Goal: Information Seeking & Learning: Find specific fact

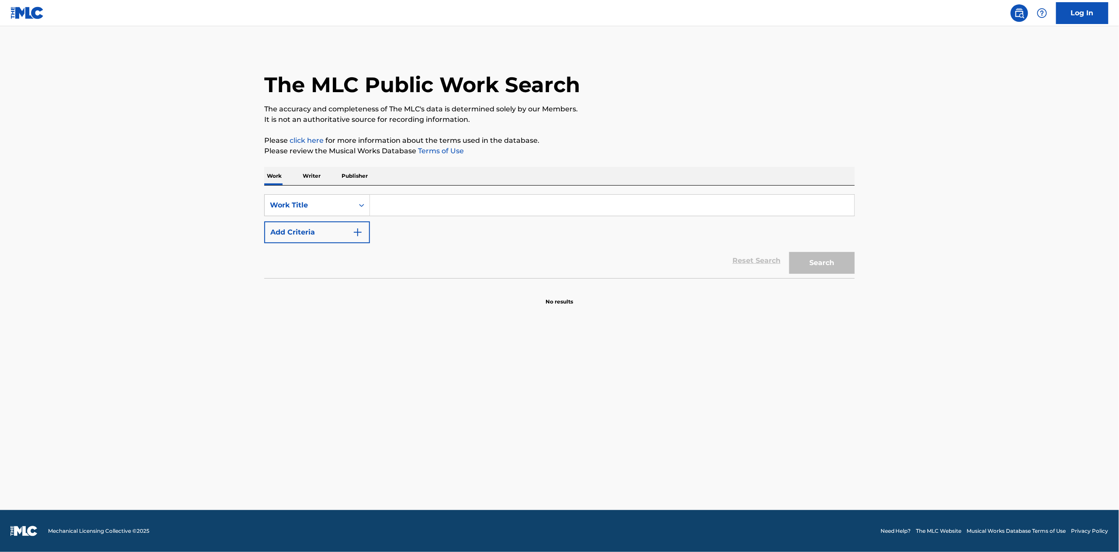
drag, startPoint x: 389, startPoint y: 210, endPoint x: 394, endPoint y: 209, distance: 4.8
click at [391, 209] on input "Search Form" at bounding box center [612, 205] width 484 height 21
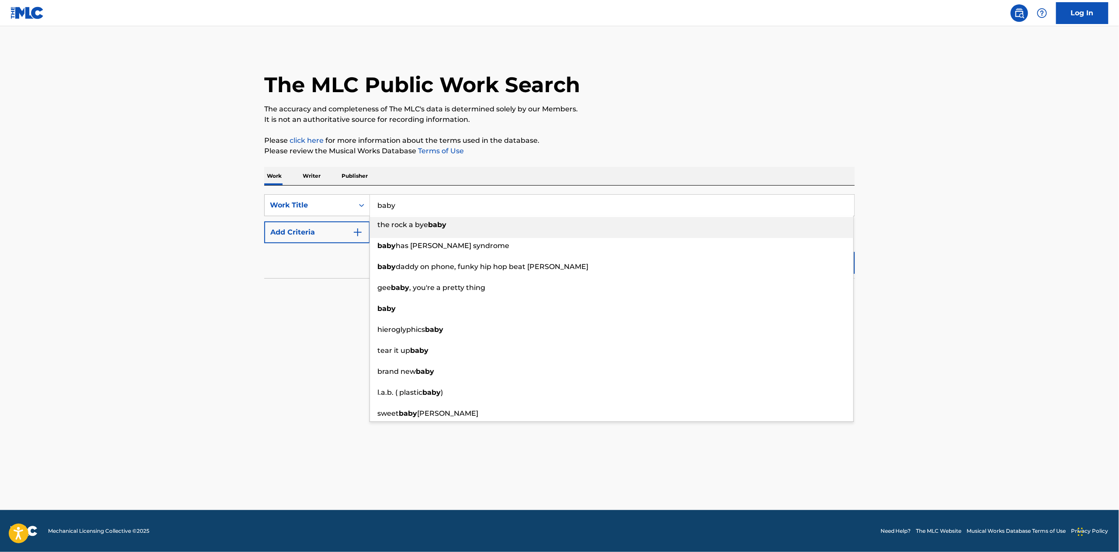
type input "baby"
click at [227, 220] on main "The MLC Public Work Search The accuracy and completeness of The MLC's data is d…" at bounding box center [559, 268] width 1119 height 484
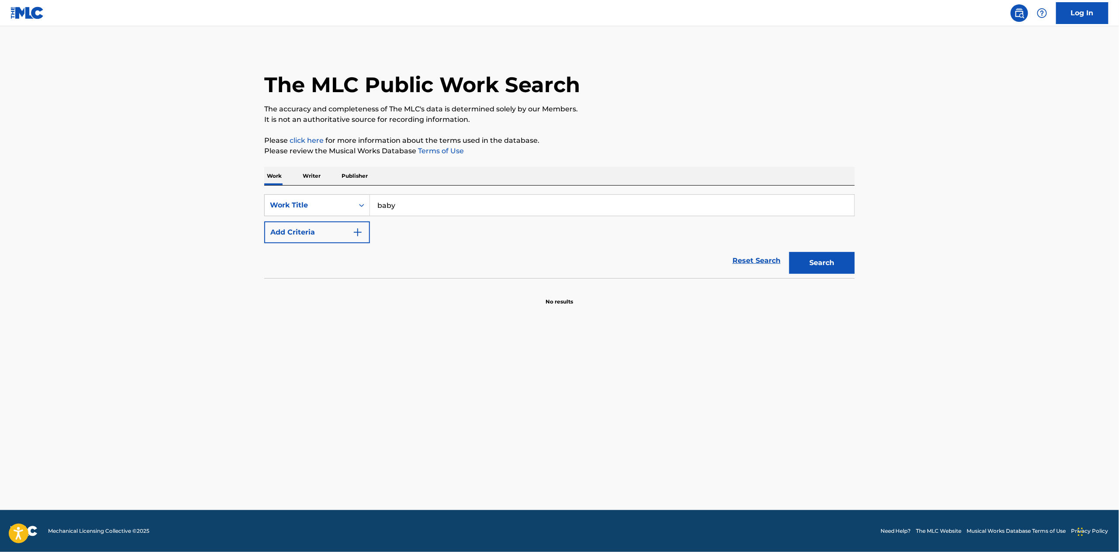
click at [303, 239] on button "Add Criteria" at bounding box center [317, 232] width 106 height 22
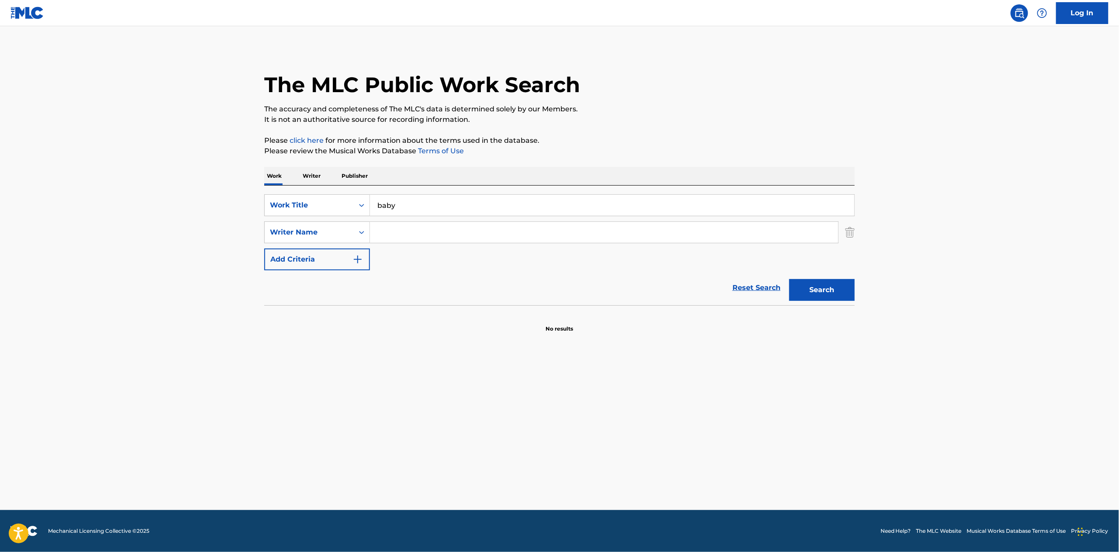
click at [387, 236] on input "Search Form" at bounding box center [604, 232] width 468 height 21
type input "[PERSON_NAME]"
click at [789, 279] on button "Search" at bounding box center [822, 290] width 66 height 22
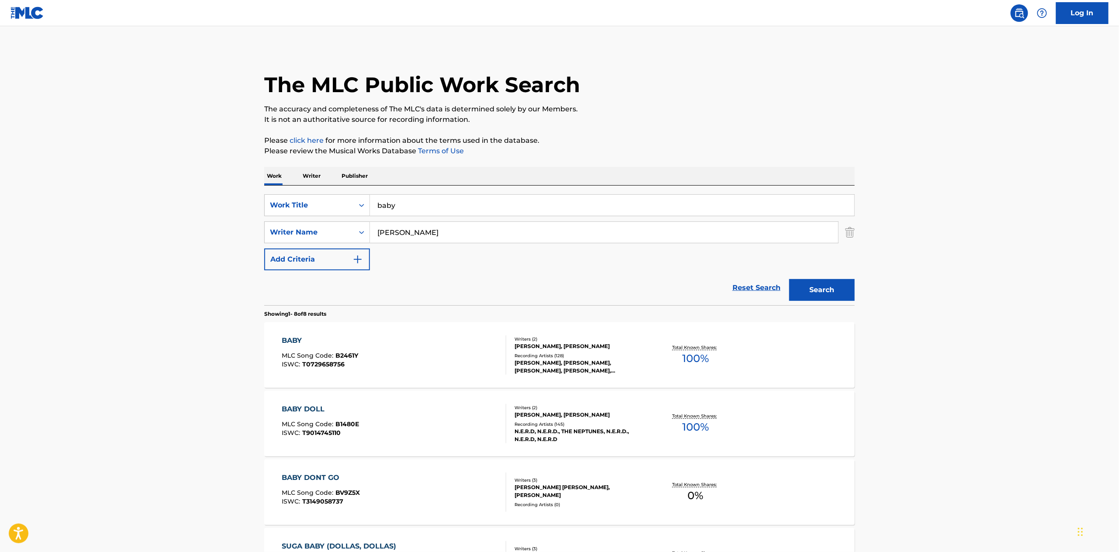
click at [381, 344] on div "BABY MLC Song Code : B2461Y ISWC : T0729658756" at bounding box center [394, 354] width 224 height 39
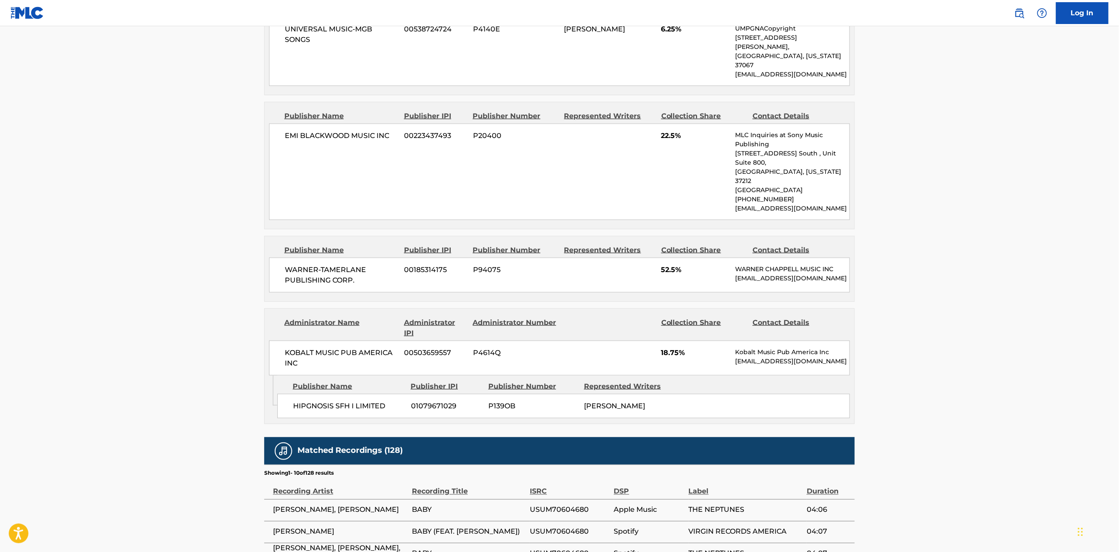
scroll to position [388, 0]
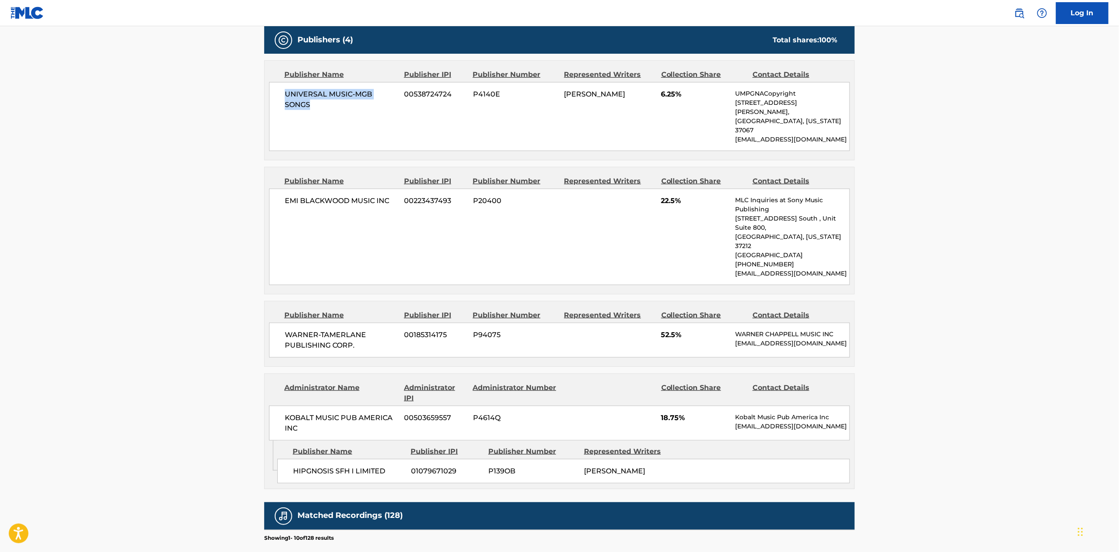
drag, startPoint x: 316, startPoint y: 103, endPoint x: 286, endPoint y: 93, distance: 31.2
click at [286, 93] on span "UNIVERSAL MUSIC-MGB SONGS" at bounding box center [341, 99] width 113 height 21
copy span "UNIVERSAL MUSIC-MGB SONGS"
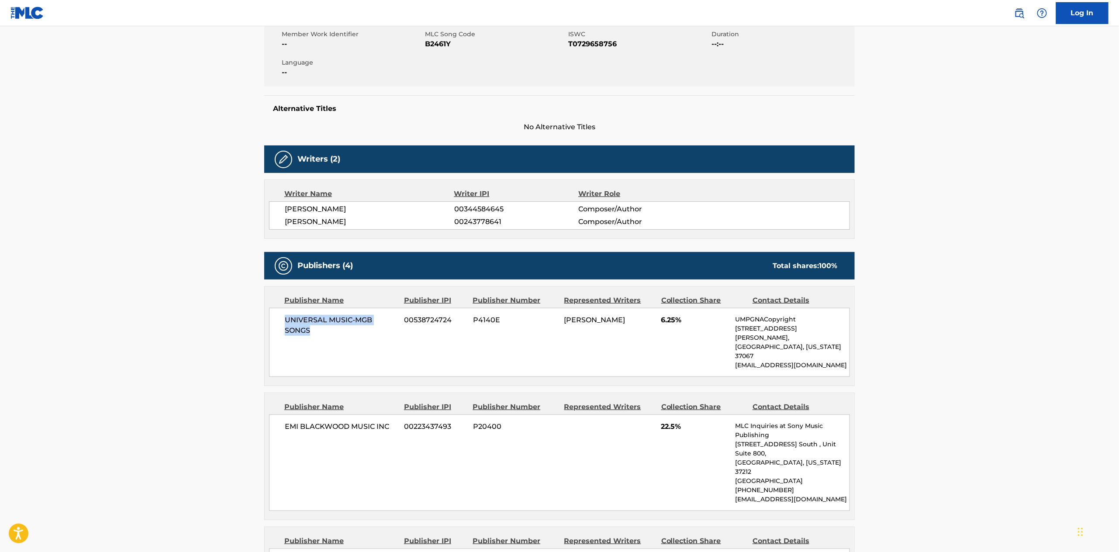
scroll to position [0, 0]
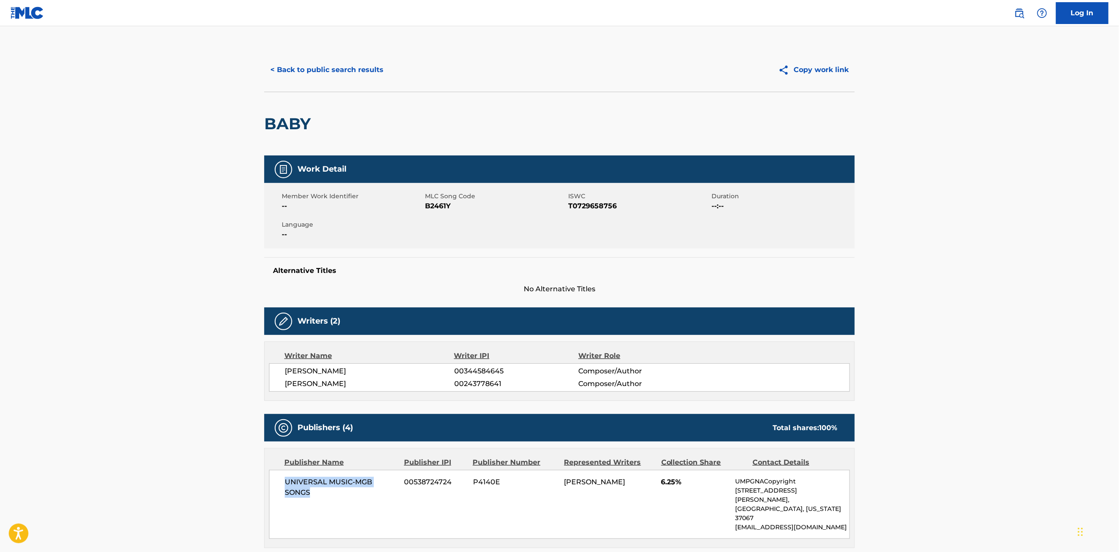
click at [303, 69] on button "< Back to public search results" at bounding box center [326, 70] width 125 height 22
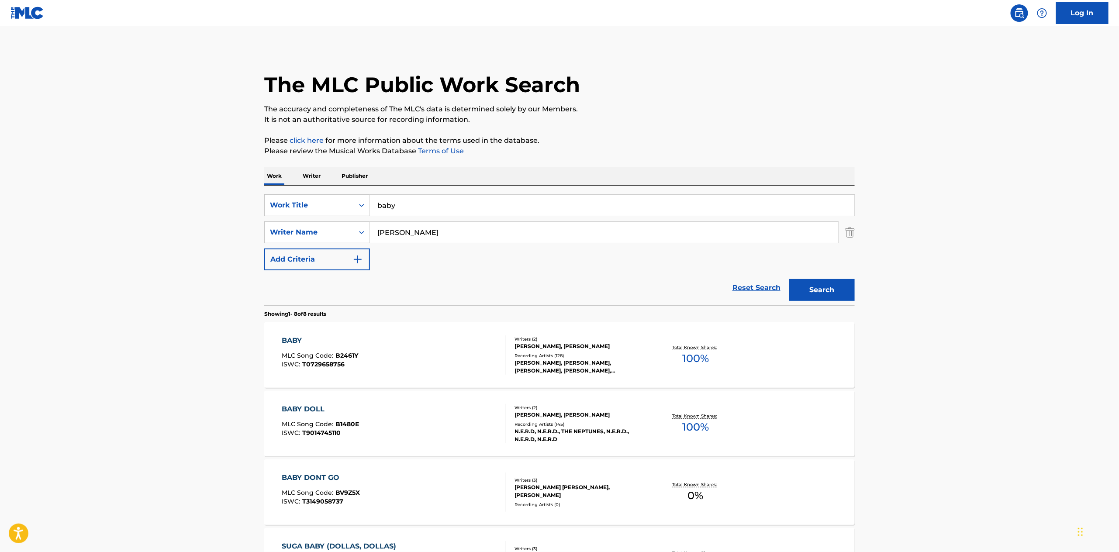
drag, startPoint x: 312, startPoint y: 186, endPoint x: 302, endPoint y: 186, distance: 9.6
click at [303, 186] on div "SearchWithCriteria6e8a269f-e15d-4a99-89a5-8ec8c5b0f425 Work Title baby SearchWi…" at bounding box center [559, 246] width 590 height 120
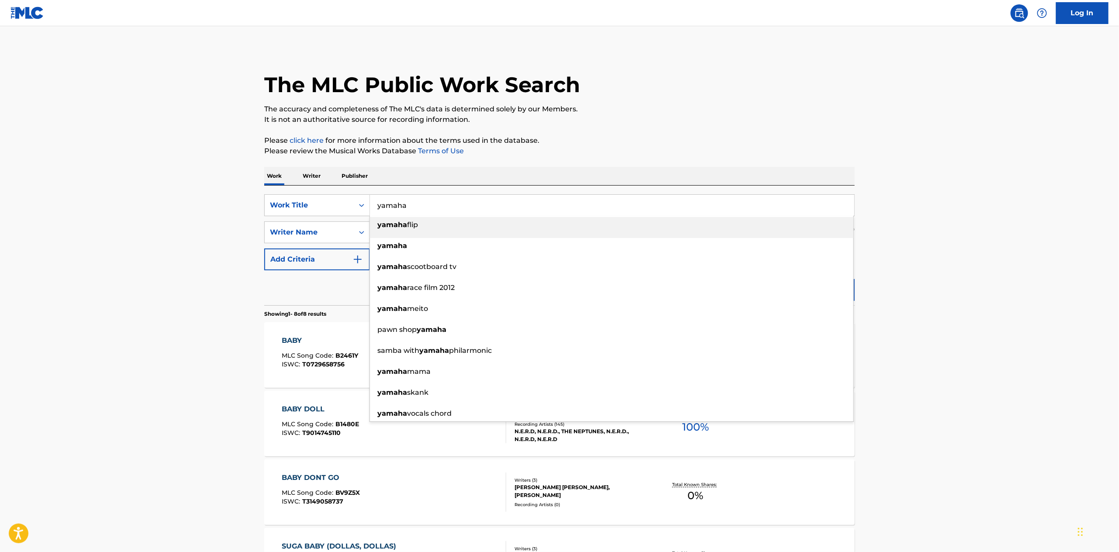
type input "yamaha"
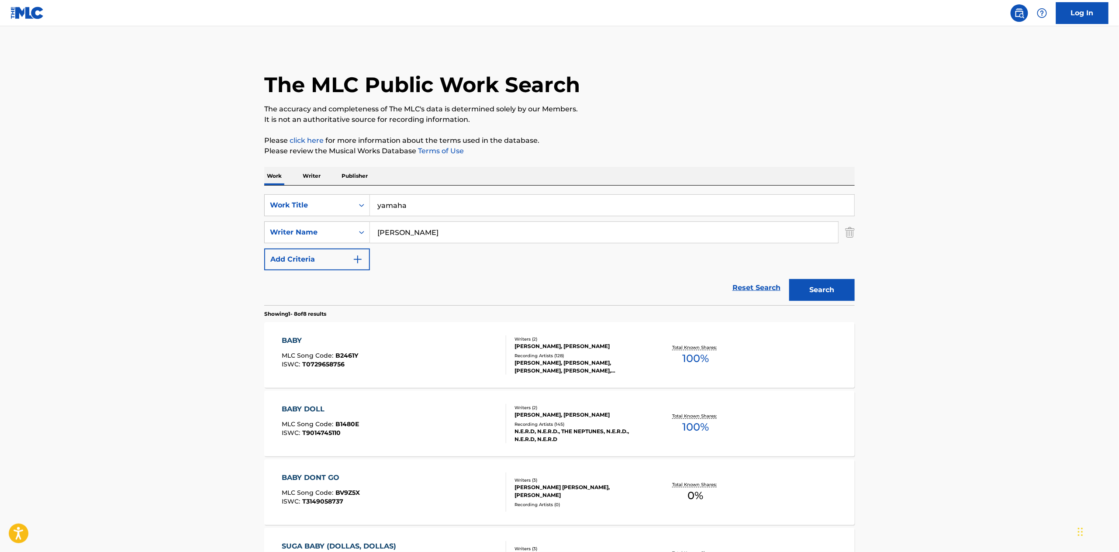
click at [217, 211] on main "The MLC Public Work Search The accuracy and completeness of The MLC's data is d…" at bounding box center [559, 469] width 1119 height 887
drag, startPoint x: 442, startPoint y: 235, endPoint x: 321, endPoint y: 233, distance: 121.4
click at [321, 233] on div "SearchWithCriteriab20f77cc-607f-44ef-8eb0-57b8fe75063c Writer Name [PERSON_NAME]" at bounding box center [559, 232] width 590 height 22
type input "[PERSON_NAME]"
click at [789, 279] on button "Search" at bounding box center [822, 290] width 66 height 22
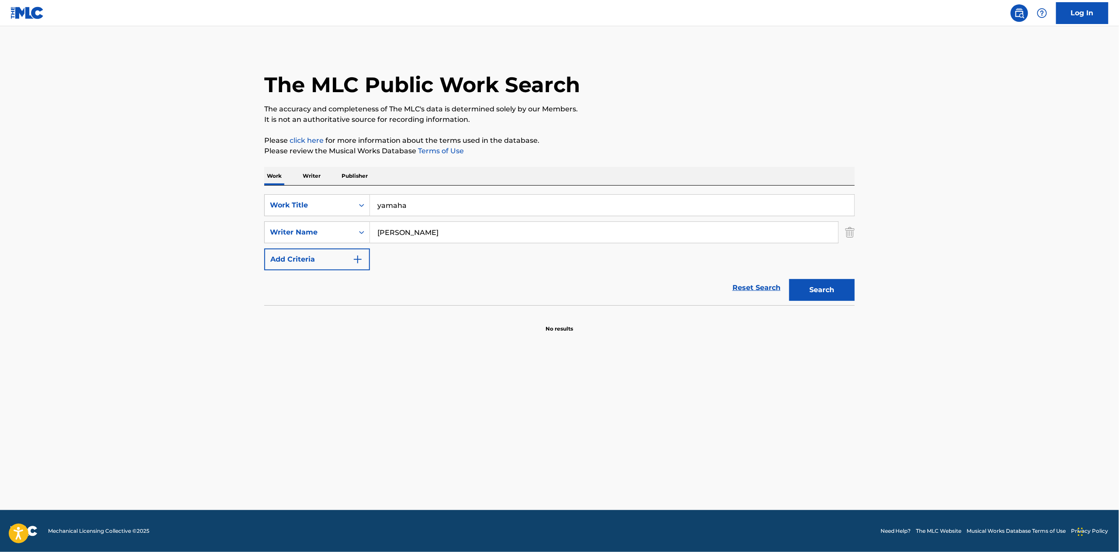
click at [828, 284] on button "Search" at bounding box center [822, 290] width 66 height 22
drag, startPoint x: 344, startPoint y: 189, endPoint x: 318, endPoint y: 187, distance: 25.8
click at [318, 187] on div "SearchWithCriteria6e8a269f-e15d-4a99-89a5-8ec8c5b0f425 Work Title yamaha Search…" at bounding box center [559, 246] width 590 height 120
click at [406, 224] on strong "roxanne's" at bounding box center [395, 225] width 36 height 8
type input "roxanne's revenge"
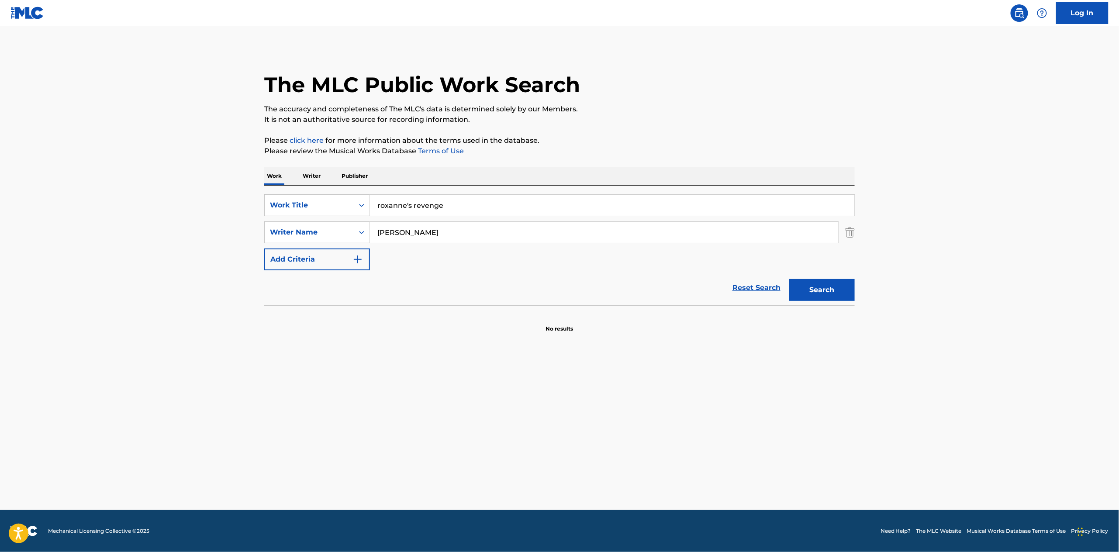
click at [848, 233] on img "Search Form" at bounding box center [850, 232] width 10 height 22
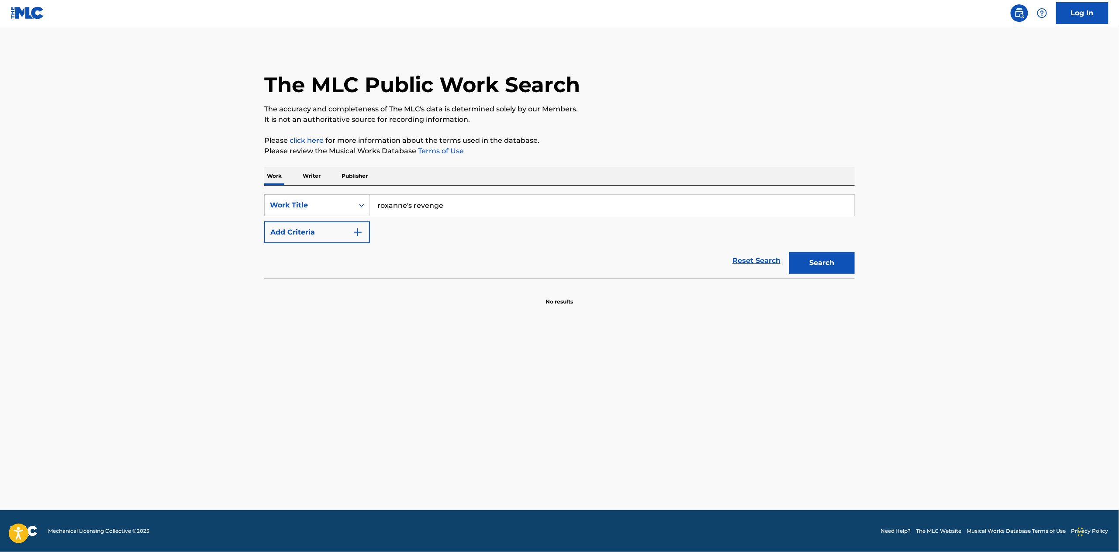
click at [828, 270] on button "Search" at bounding box center [822, 263] width 66 height 22
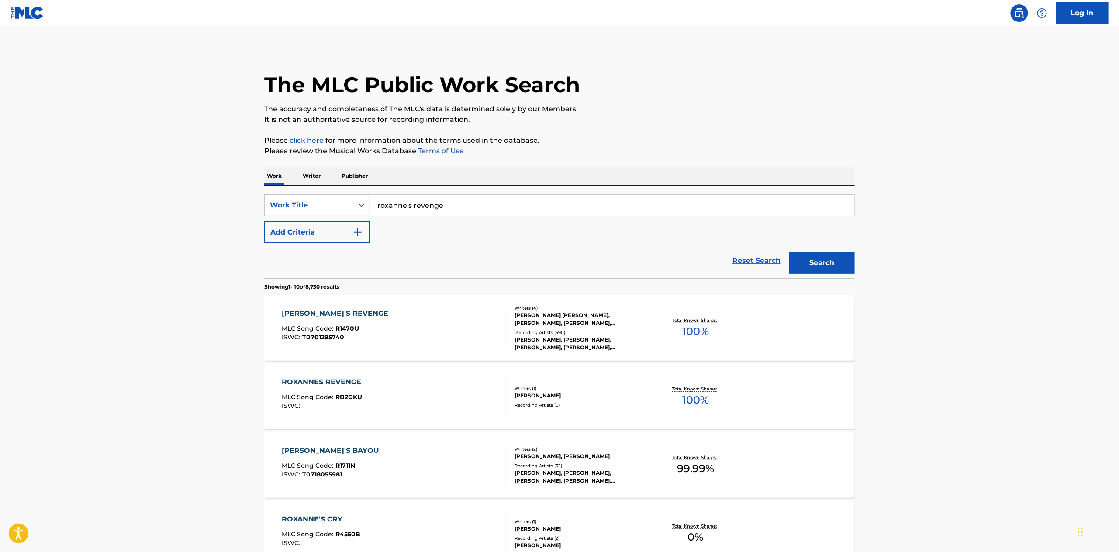
click at [385, 318] on div "[PERSON_NAME]'S REVENGE MLC Song Code : R1470U ISWC : T0701295740" at bounding box center [394, 327] width 224 height 39
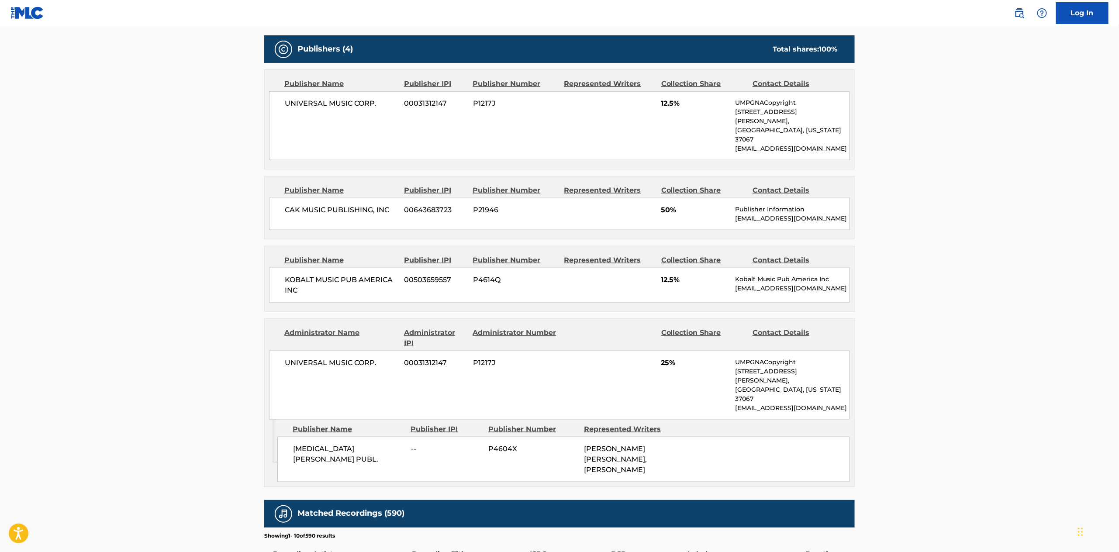
scroll to position [388, 0]
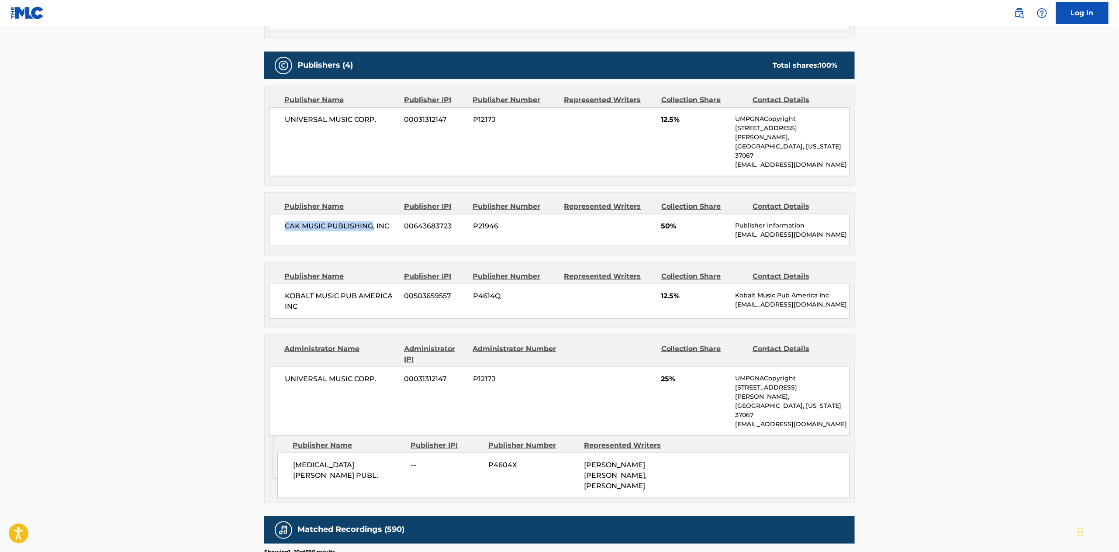
drag, startPoint x: 372, startPoint y: 210, endPoint x: 286, endPoint y: 206, distance: 85.7
click at [286, 221] on span "CAK MUSIC PUBLISHING, INC" at bounding box center [341, 226] width 113 height 10
copy span "CAK MUSIC PUBLISHING"
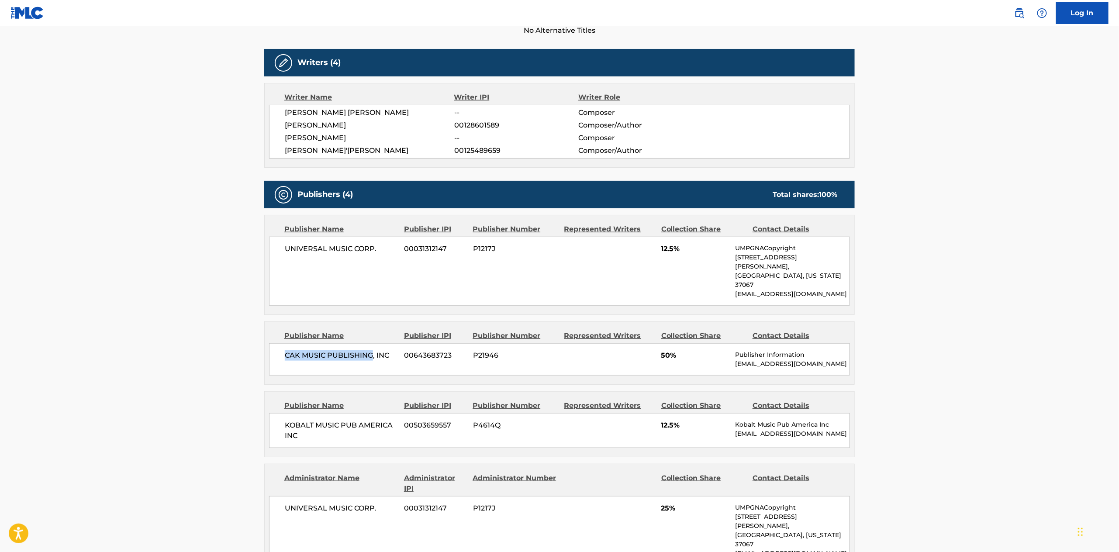
scroll to position [323, 0]
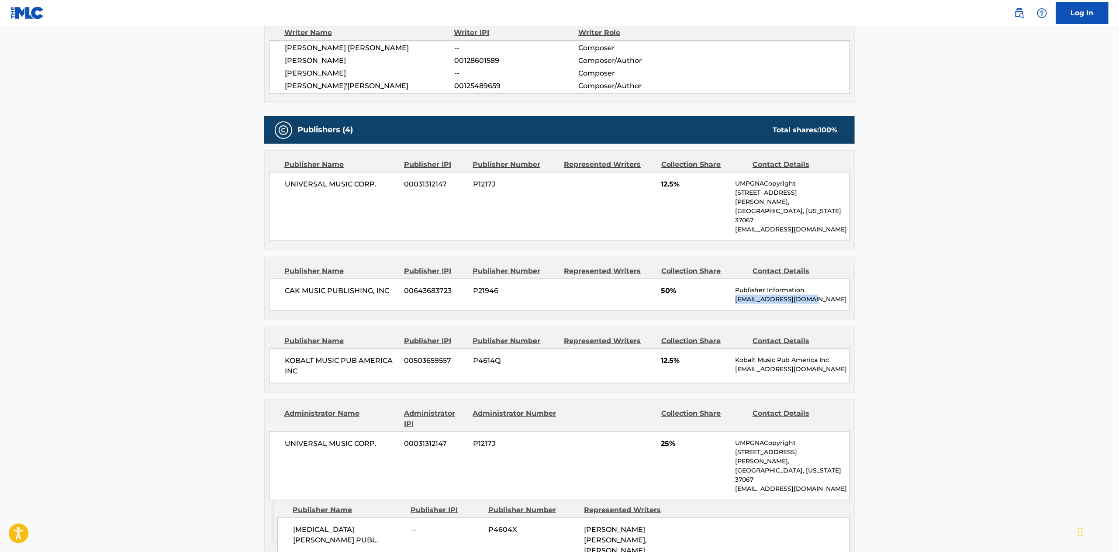
drag, startPoint x: 812, startPoint y: 282, endPoint x: 735, endPoint y: 279, distance: 76.5
click at [735, 295] on p "[EMAIL_ADDRESS][DOMAIN_NAME]" at bounding box center [792, 299] width 114 height 9
copy p "[EMAIL_ADDRESS][DOMAIN_NAME]"
click at [952, 388] on main "< Back to public search results Copy work link [PERSON_NAME]'S REVENGE Work Det…" at bounding box center [559, 320] width 1119 height 1234
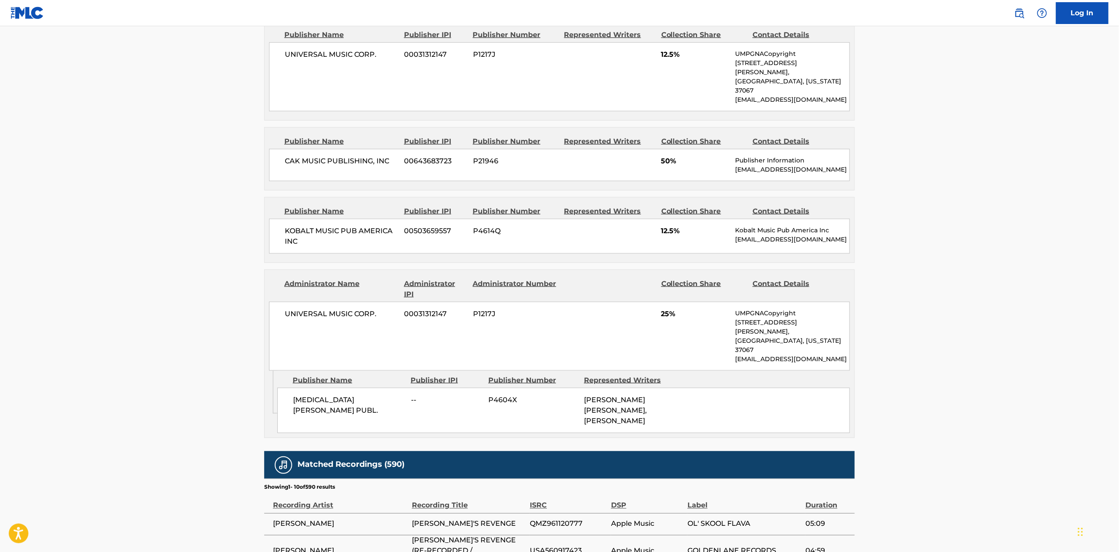
scroll to position [388, 0]
